Goal: Task Accomplishment & Management: Use online tool/utility

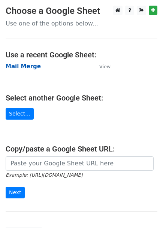
click at [28, 64] on strong "Mail Merge" at bounding box center [23, 66] width 35 height 7
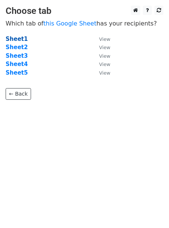
click at [21, 37] on strong "Sheet1" at bounding box center [17, 39] width 22 height 7
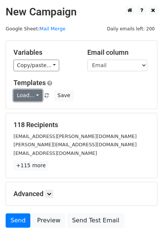
click at [33, 94] on link "Load..." at bounding box center [27, 96] width 29 height 12
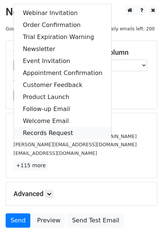
click at [31, 130] on link "Records Request" at bounding box center [62, 133] width 97 height 12
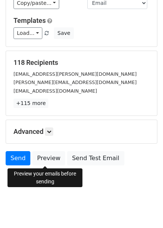
scroll to position [64, 0]
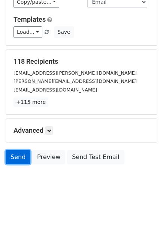
click at [13, 161] on link "Send" at bounding box center [18, 157] width 25 height 14
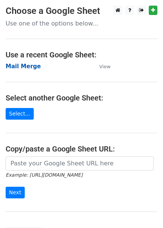
click at [27, 68] on strong "Mail Merge" at bounding box center [23, 66] width 35 height 7
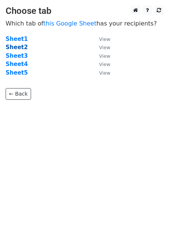
click at [17, 48] on strong "Sheet2" at bounding box center [17, 47] width 22 height 7
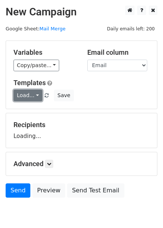
click at [37, 96] on link "Load..." at bounding box center [27, 96] width 29 height 12
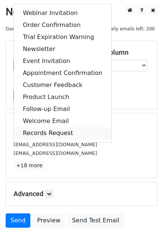
click at [37, 131] on link "Records Request" at bounding box center [62, 133] width 97 height 12
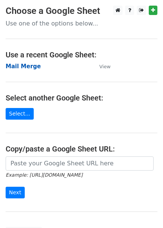
click at [24, 68] on strong "Mail Merge" at bounding box center [23, 66] width 35 height 7
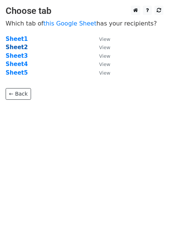
click at [19, 47] on strong "Sheet2" at bounding box center [17, 47] width 22 height 7
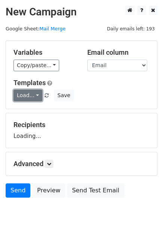
click at [33, 96] on link "Load..." at bounding box center [27, 96] width 29 height 12
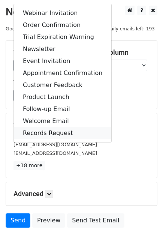
click at [40, 133] on link "Records Request" at bounding box center [62, 133] width 97 height 12
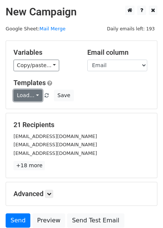
click at [32, 93] on link "Load..." at bounding box center [27, 96] width 29 height 12
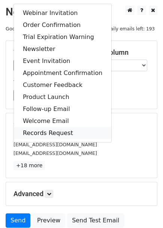
click at [35, 131] on link "Records Request" at bounding box center [62, 133] width 97 height 12
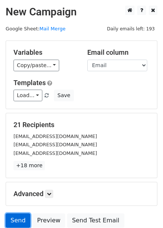
click at [19, 220] on link "Send" at bounding box center [18, 220] width 25 height 14
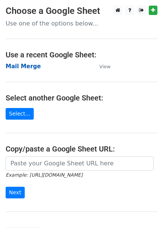
click at [30, 67] on strong "Mail Merge" at bounding box center [23, 66] width 35 height 7
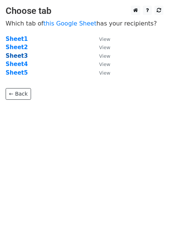
click at [13, 56] on strong "Sheet3" at bounding box center [17, 55] width 22 height 7
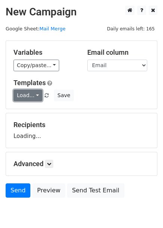
click at [24, 100] on link "Load..." at bounding box center [27, 96] width 29 height 12
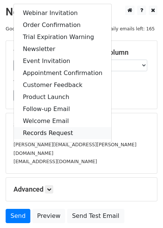
click at [29, 132] on link "Records Request" at bounding box center [62, 133] width 97 height 12
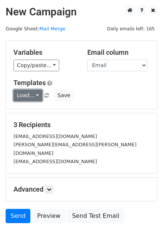
click at [34, 98] on link "Load..." at bounding box center [27, 96] width 29 height 12
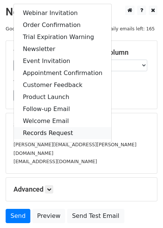
click at [43, 128] on link "Records Request" at bounding box center [62, 133] width 97 height 12
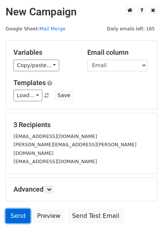
click at [17, 209] on link "Send" at bounding box center [18, 216] width 25 height 14
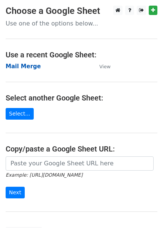
click at [17, 67] on strong "Mail Merge" at bounding box center [23, 66] width 35 height 7
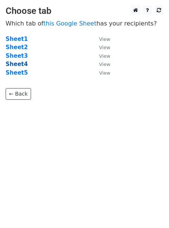
click at [18, 63] on strong "Sheet4" at bounding box center [17, 64] width 22 height 7
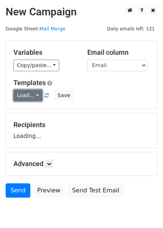
click at [33, 96] on link "Load..." at bounding box center [27, 96] width 29 height 12
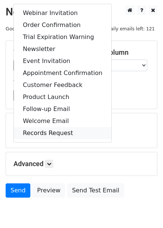
click at [48, 134] on link "Records Request" at bounding box center [62, 133] width 97 height 12
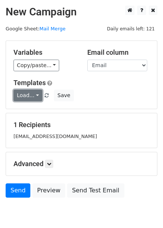
click at [33, 94] on link "Load..." at bounding box center [27, 96] width 29 height 12
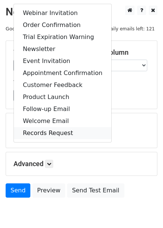
click at [29, 131] on link "Records Request" at bounding box center [62, 133] width 97 height 12
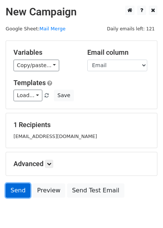
click at [15, 190] on link "Send" at bounding box center [18, 190] width 25 height 14
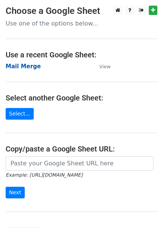
click at [21, 64] on strong "Mail Merge" at bounding box center [23, 66] width 35 height 7
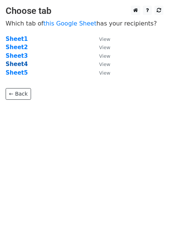
click at [16, 64] on strong "Sheet4" at bounding box center [17, 64] width 22 height 7
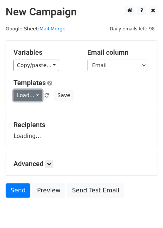
click at [33, 94] on link "Load..." at bounding box center [27, 96] width 29 height 12
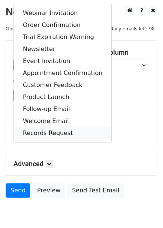
click at [32, 128] on link "Records Request" at bounding box center [62, 133] width 97 height 12
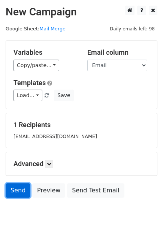
click at [20, 193] on link "Send" at bounding box center [18, 190] width 25 height 14
